Goal: Task Accomplishment & Management: Manage account settings

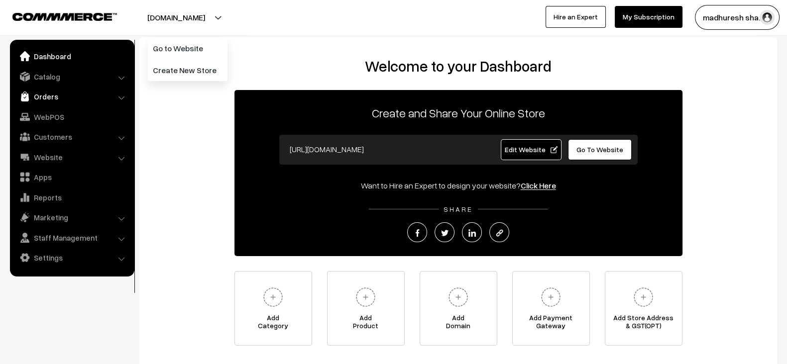
click at [61, 88] on link "Orders" at bounding box center [71, 97] width 119 height 18
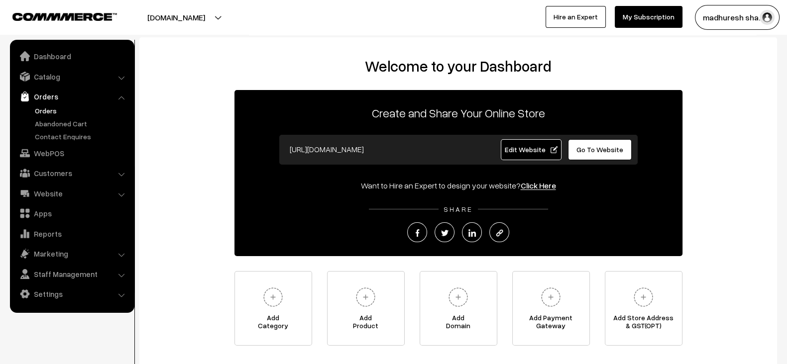
click at [50, 111] on link "Orders" at bounding box center [81, 111] width 99 height 10
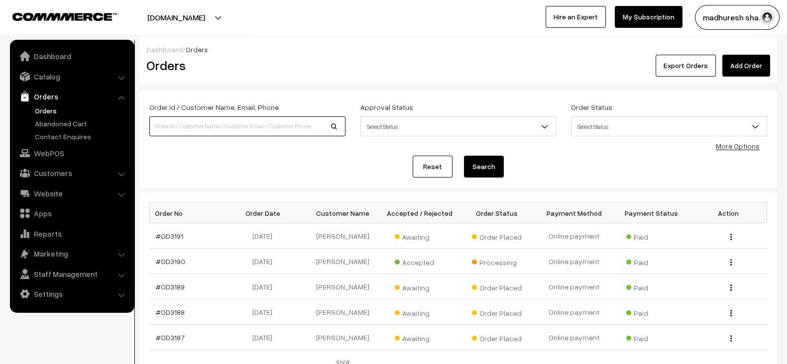
click at [284, 125] on input at bounding box center [247, 127] width 196 height 20
type input "3170"
click at [464, 156] on button "Search" at bounding box center [484, 167] width 40 height 22
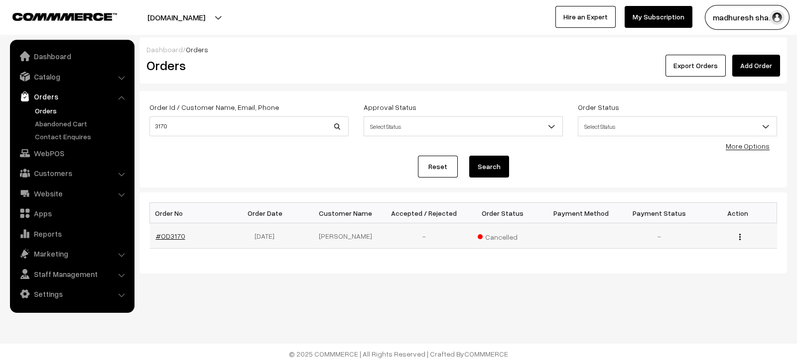
click at [160, 233] on link "#OD3170" at bounding box center [170, 236] width 29 height 8
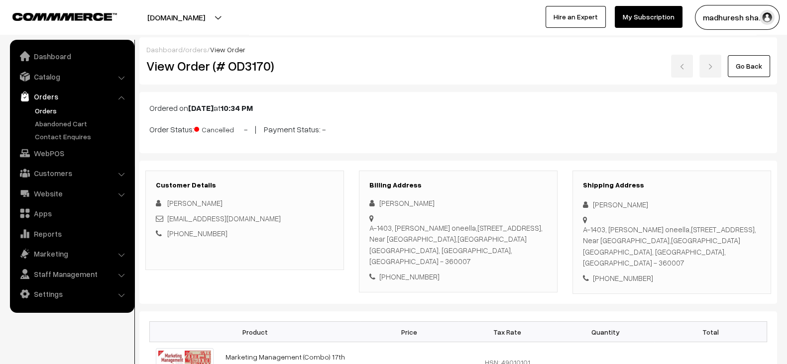
drag, startPoint x: 466, startPoint y: 252, endPoint x: 369, endPoint y: 228, distance: 99.0
click at [369, 228] on div "A-1403, kruti oneella,150 ring road, Near Ambedkar chawk,Mavdi Rajkot, Gujarat,…" at bounding box center [458, 245] width 178 height 45
drag, startPoint x: 369, startPoint y: 228, endPoint x: 484, endPoint y: 252, distance: 117.5
click at [484, 252] on div "A-1403, kruti oneella,150 ring road, Near Ambedkar chawk,Mavdi Rajkot, Gujarat,…" at bounding box center [458, 245] width 178 height 45
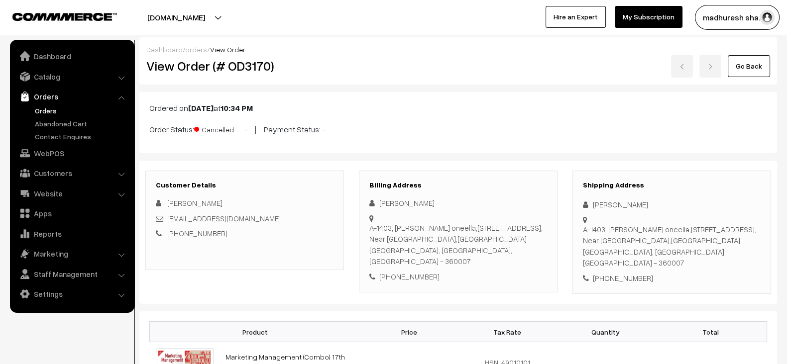
click at [484, 252] on div "A-1403, kruti oneella,150 ring road, Near Ambedkar chawk,Mavdi Rajkot, Gujarat,…" at bounding box center [458, 245] width 178 height 45
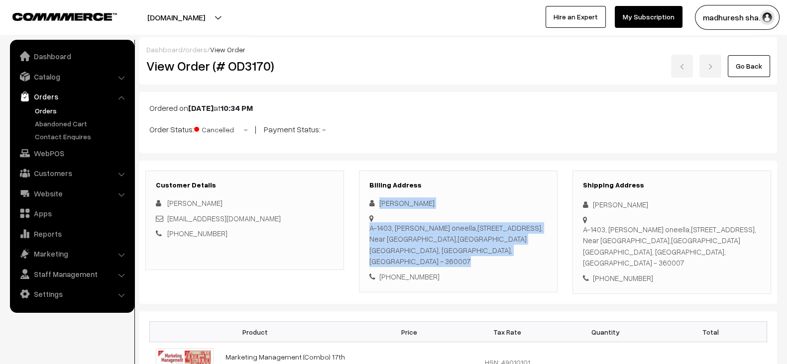
drag, startPoint x: 484, startPoint y: 252, endPoint x: 383, endPoint y: 202, distance: 112.9
click at [383, 202] on div "kumar Shubham A-1403, kruti oneella,150 ring road, Near Ambedkar chawk,Mavdi Ra…" at bounding box center [458, 240] width 178 height 85
click at [62, 76] on link "Catalog" at bounding box center [71, 77] width 119 height 18
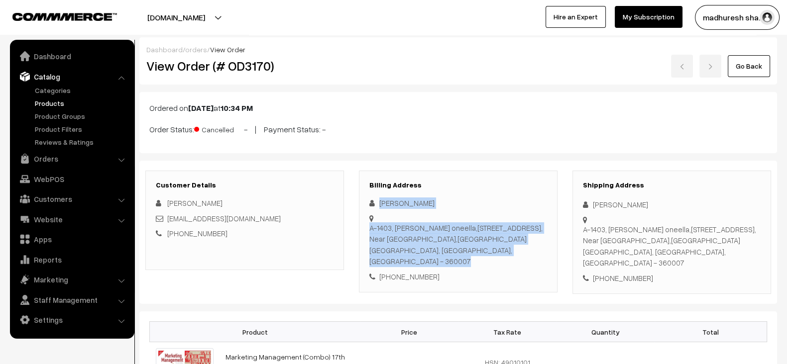
click at [57, 98] on link "Products" at bounding box center [81, 103] width 99 height 10
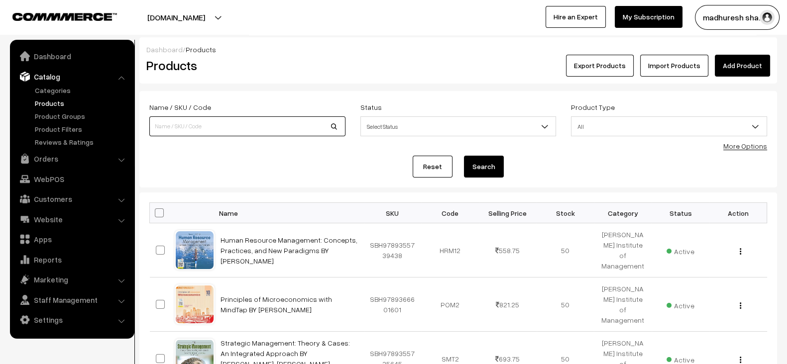
click at [283, 122] on input at bounding box center [247, 127] width 196 height 20
type input "probability"
click at [464, 156] on button "Search" at bounding box center [484, 167] width 40 height 22
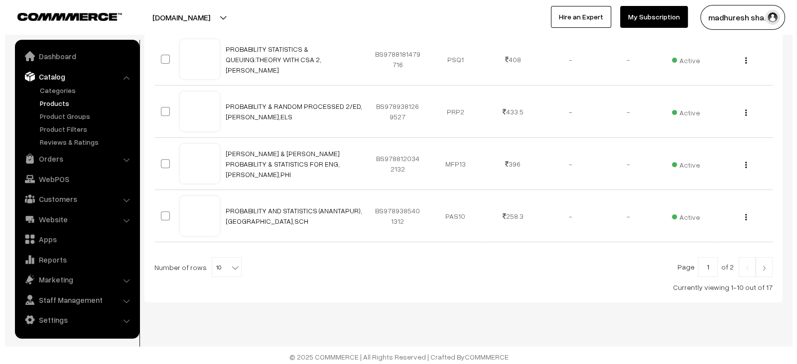
scroll to position [505, 0]
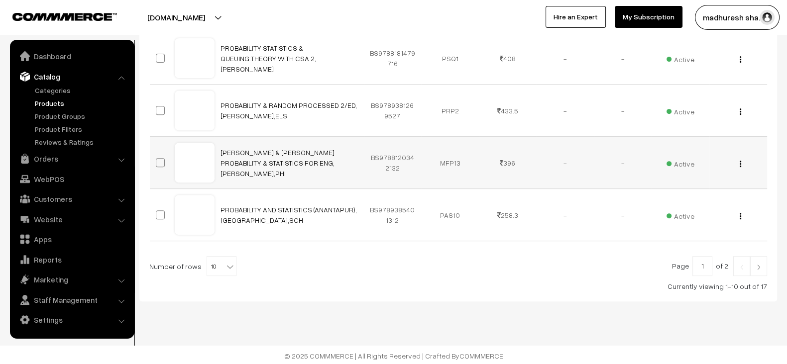
click at [694, 162] on td "Active" at bounding box center [681, 163] width 58 height 52
click at [687, 162] on span "Active" at bounding box center [681, 162] width 28 height 13
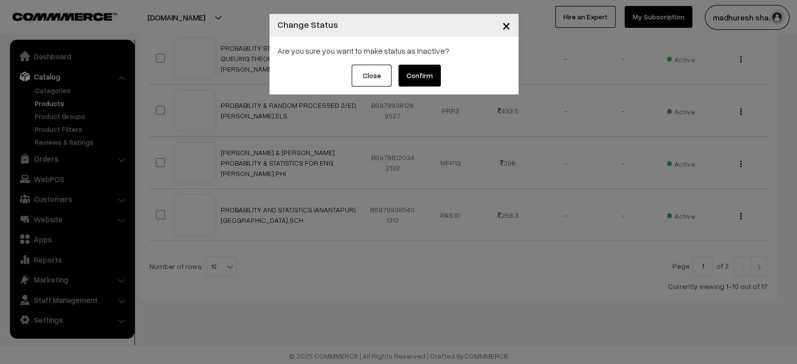
click at [403, 74] on button "Confirm" at bounding box center [419, 76] width 42 height 22
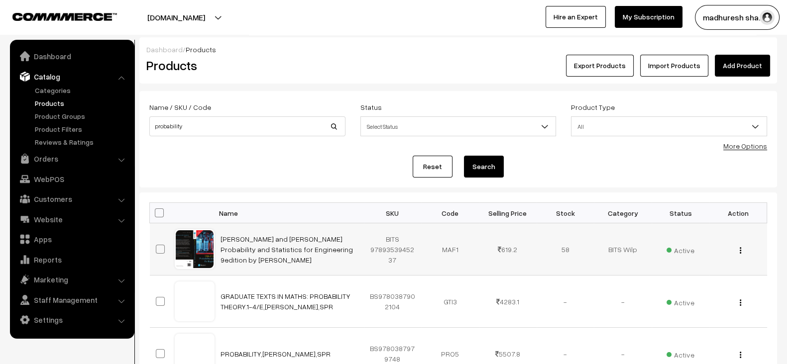
click at [203, 243] on div at bounding box center [195, 250] width 38 height 38
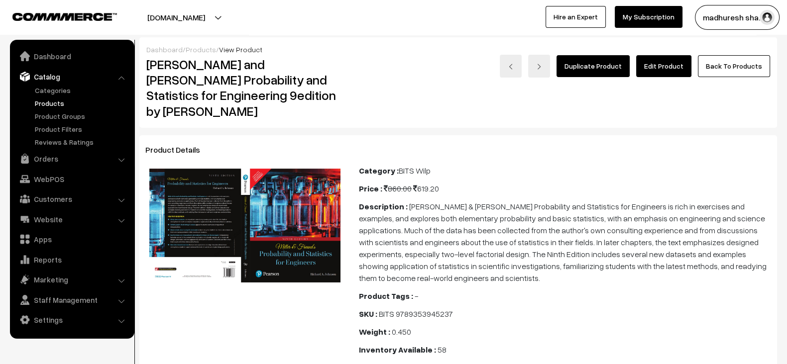
click at [301, 214] on img at bounding box center [245, 226] width 192 height 114
click at [320, 245] on img at bounding box center [245, 226] width 192 height 114
